Goal: Information Seeking & Learning: Learn about a topic

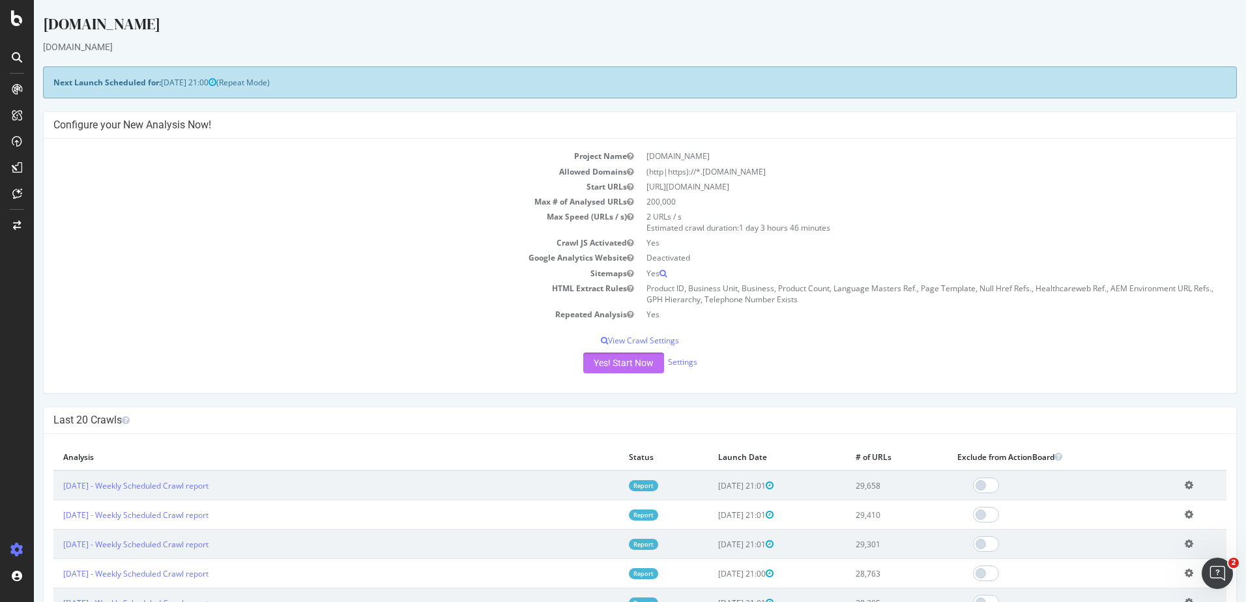
click at [623, 369] on button "Yes! Start Now" at bounding box center [623, 363] width 81 height 21
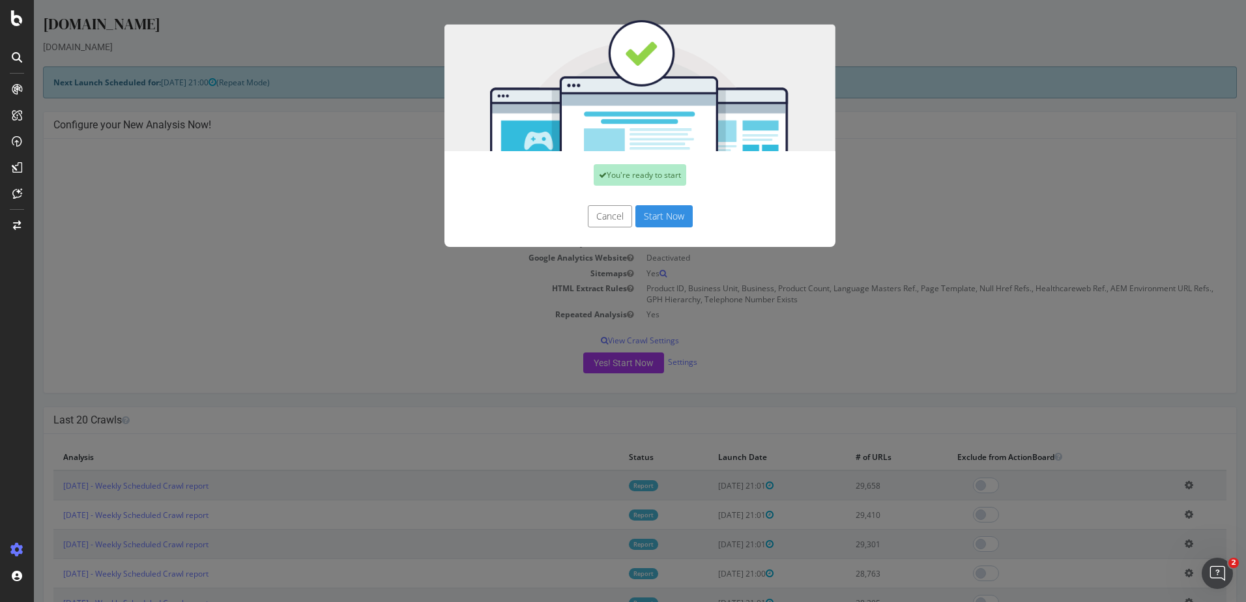
click at [670, 218] on button "Start Now" at bounding box center [664, 216] width 57 height 22
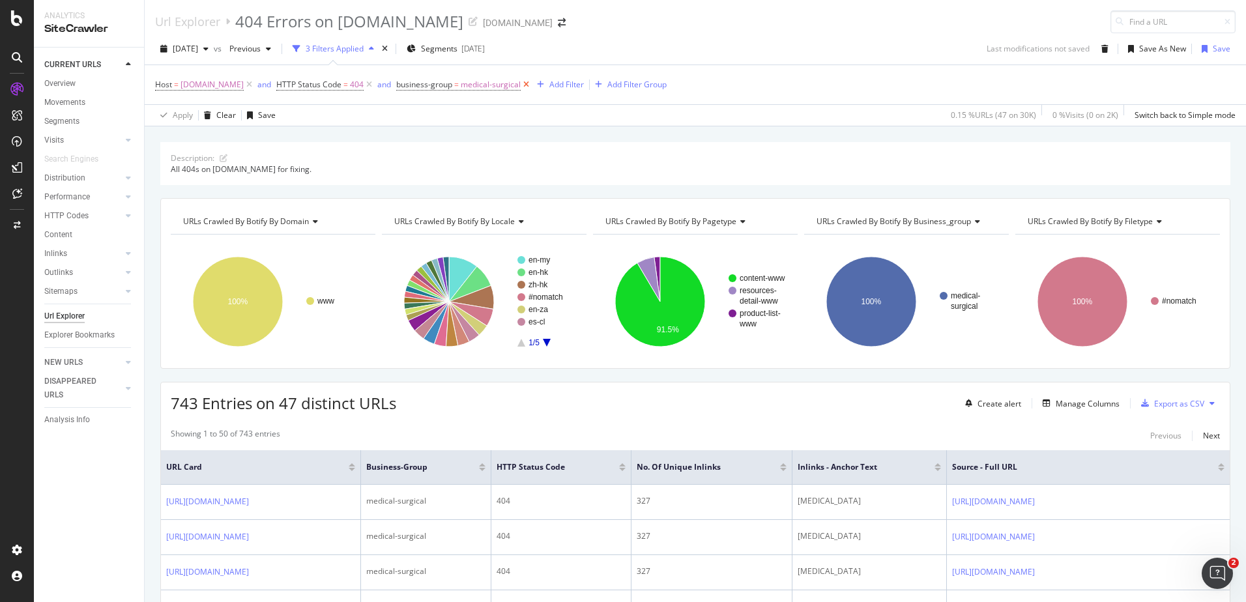
click at [532, 84] on icon at bounding box center [526, 84] width 11 height 13
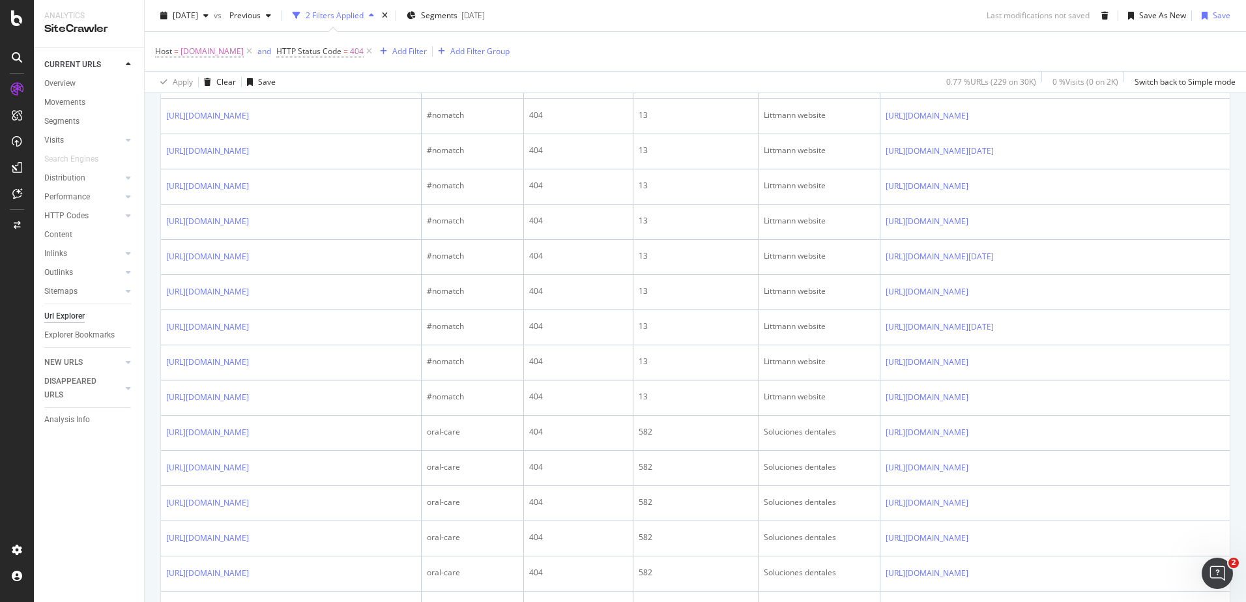
scroll to position [1054, 0]
